Goal: Task Accomplishment & Management: Use online tool/utility

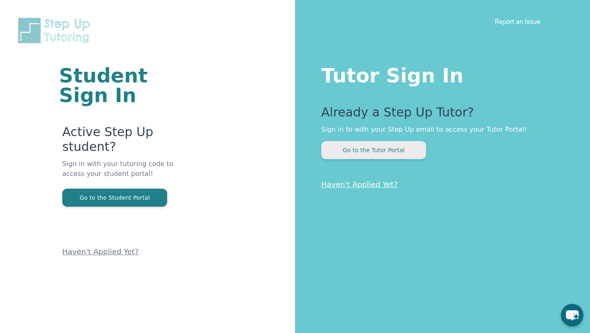
click at [346, 148] on button "Go to the Tutor Portal" at bounding box center [373, 150] width 105 height 18
click at [354, 152] on button "Go to the Tutor Portal" at bounding box center [373, 150] width 105 height 18
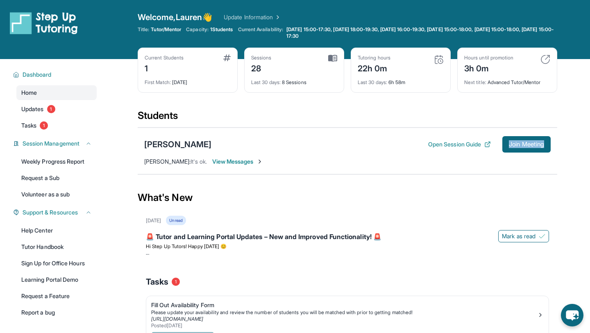
click at [553, 142] on div "[PERSON_NAME] Open Session Guide Join Meeting [PERSON_NAME] : It's ok. View Mes…" at bounding box center [348, 150] width 420 height 47
click at [539, 142] on span "Join Meeting" at bounding box center [526, 144] width 35 height 5
